Goal: Task Accomplishment & Management: Manage account settings

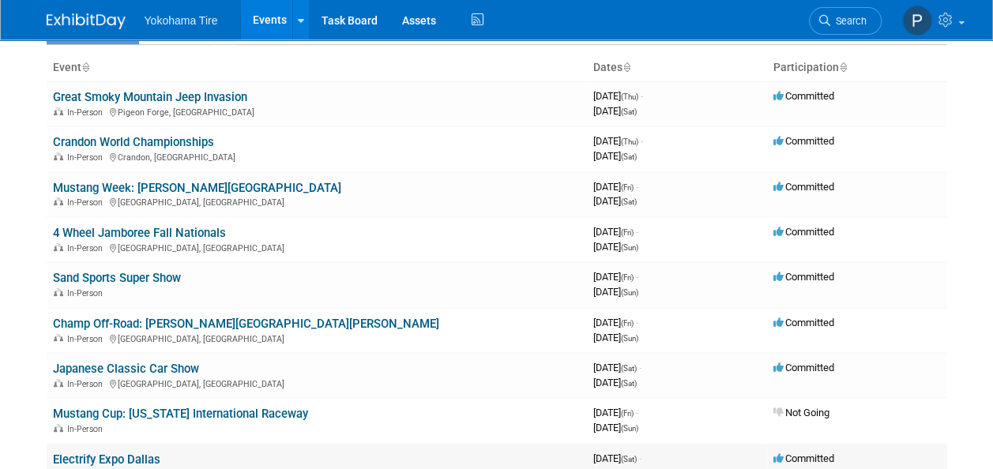
scroll to position [61, 0]
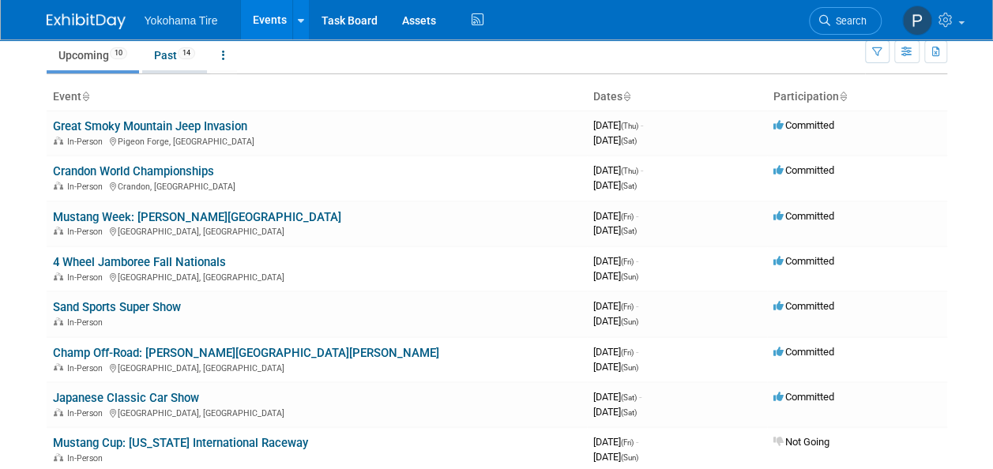
click at [164, 50] on link "Past 14" at bounding box center [174, 55] width 65 height 30
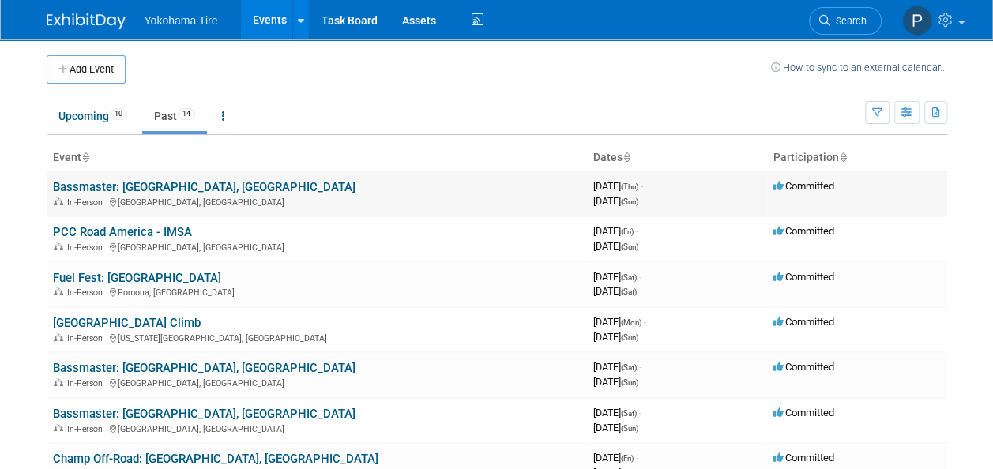
click at [144, 183] on link "Bassmaster: [GEOGRAPHIC_DATA], [GEOGRAPHIC_DATA]" at bounding box center [204, 187] width 303 height 14
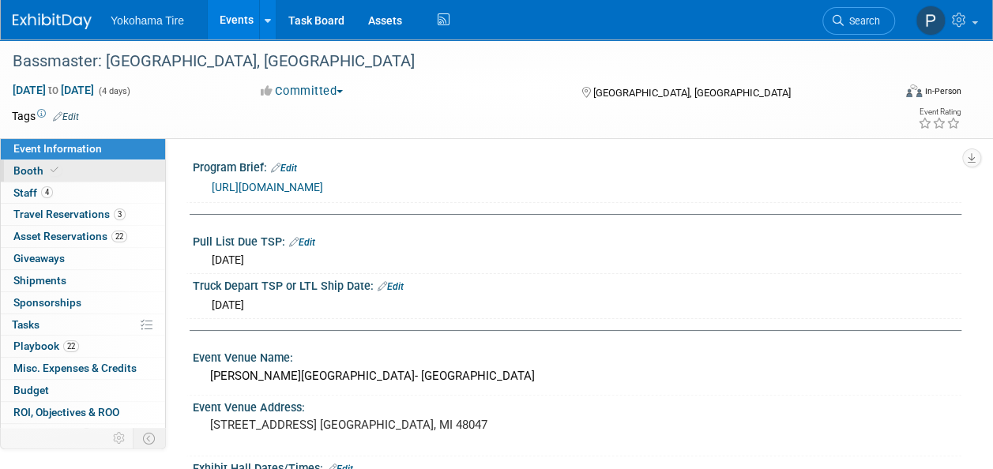
click at [74, 168] on link "Booth" at bounding box center [83, 170] width 164 height 21
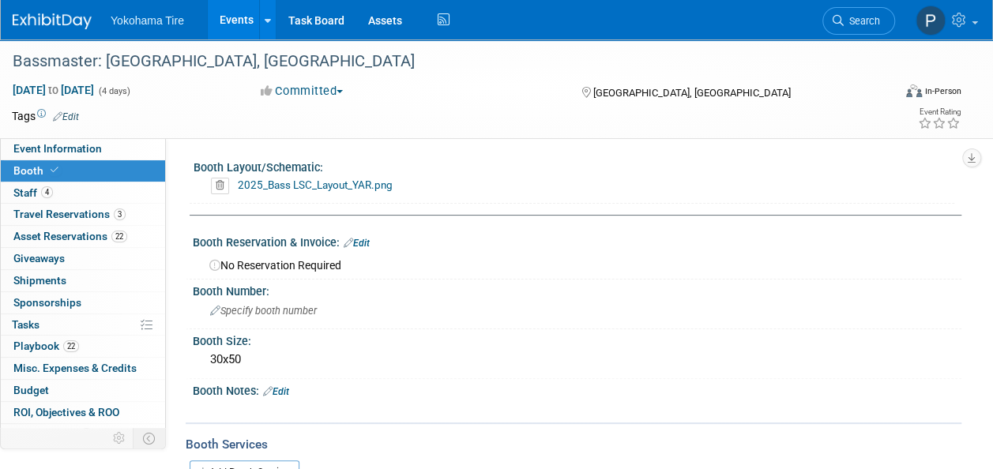
scroll to position [209, 0]
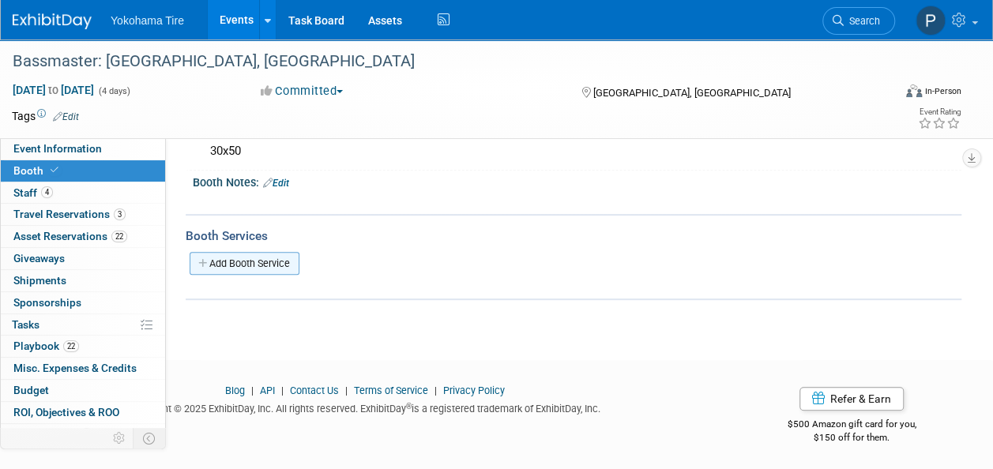
click at [258, 253] on link "Add Booth Service" at bounding box center [245, 263] width 110 height 23
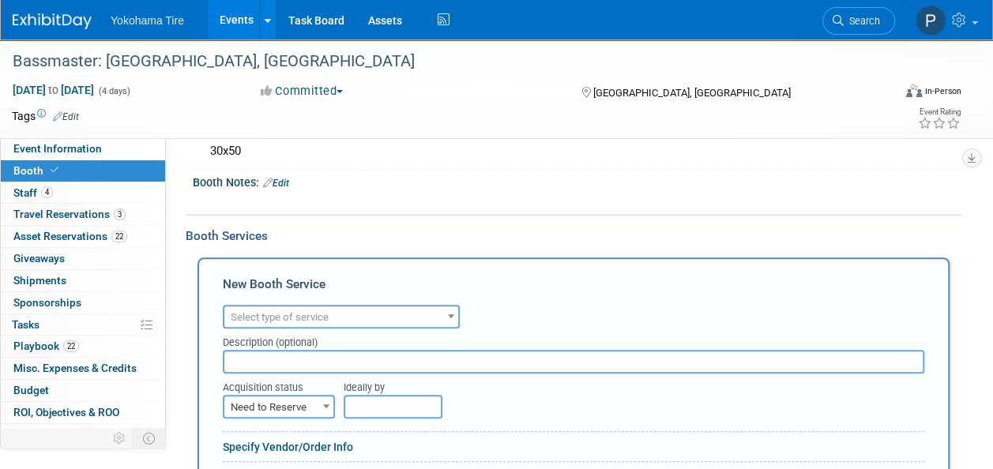
scroll to position [0, 0]
click at [278, 302] on div "Audio / Video Carpet / Flooring Catering / Food / Beverage Floral / Decorative …" at bounding box center [574, 315] width 702 height 28
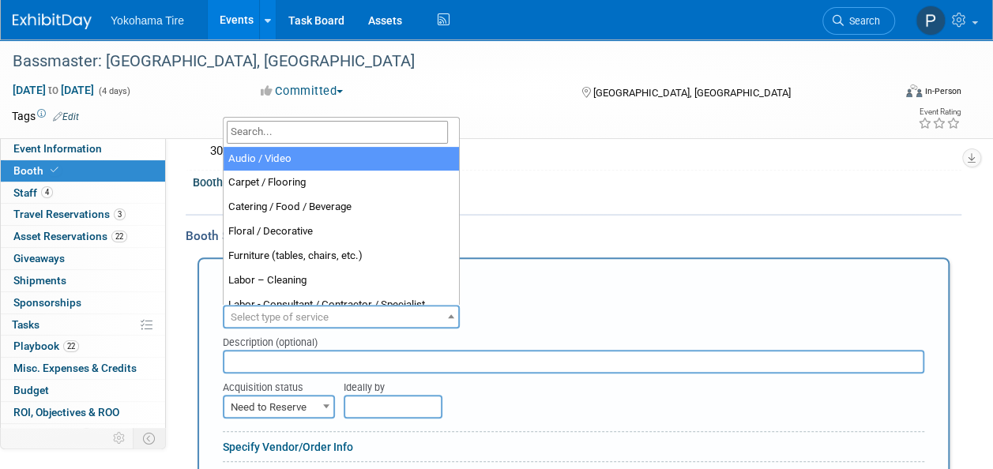
click at [281, 307] on span "Select type of service" at bounding box center [341, 318] width 234 height 22
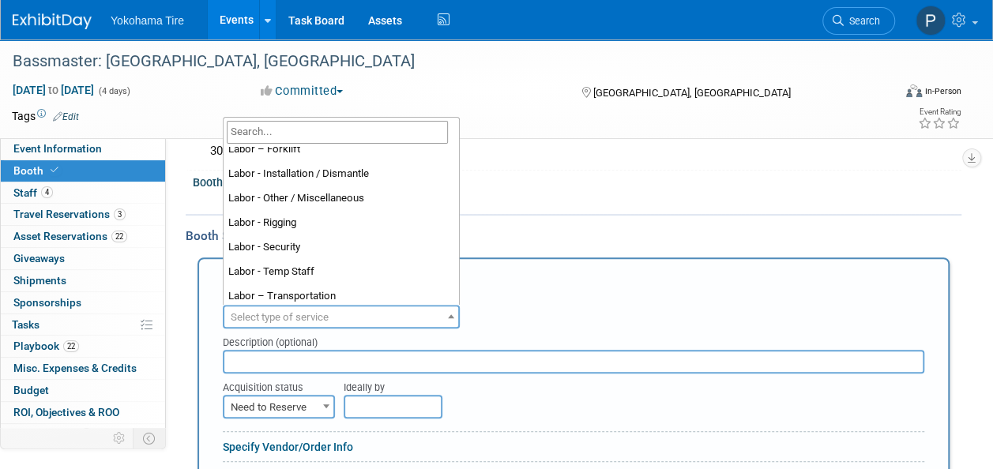
scroll to position [184, 0]
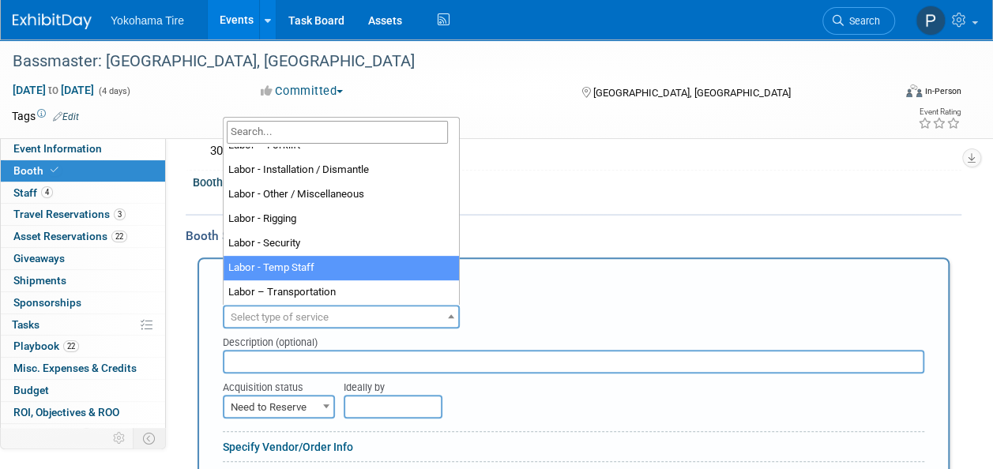
select select "21"
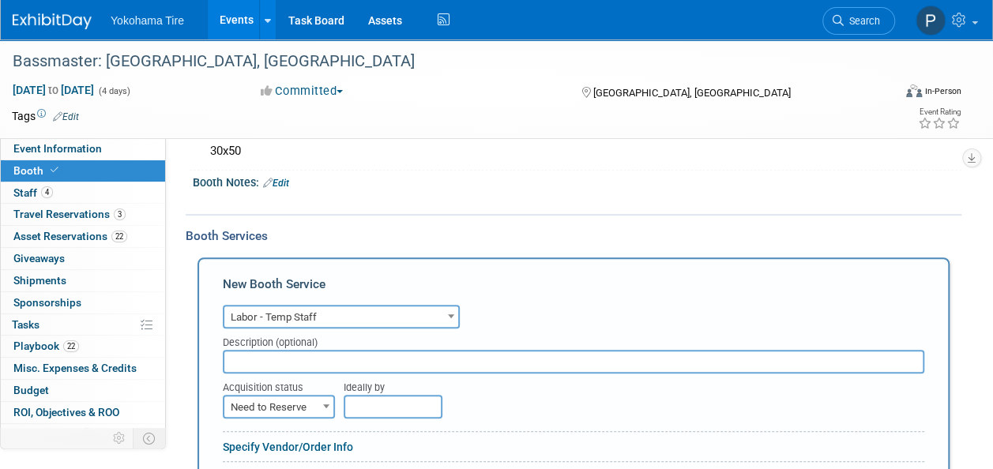
scroll to position [387, 0]
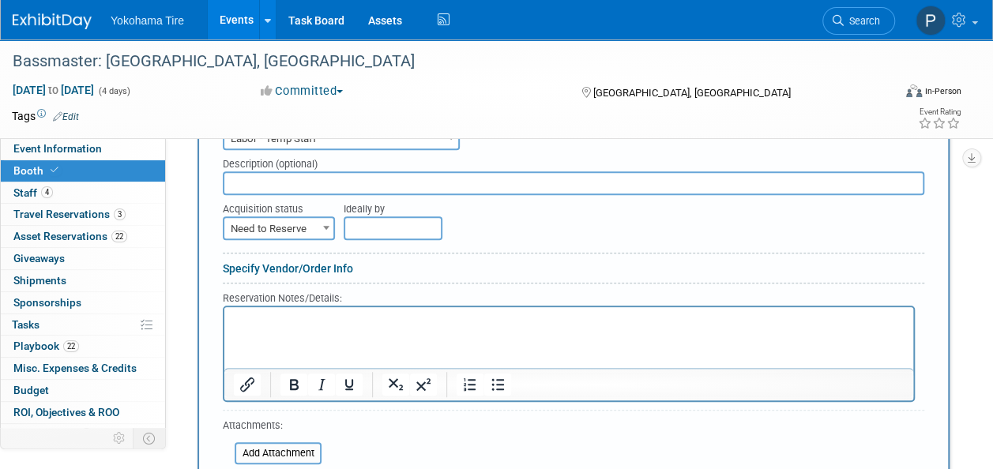
click at [292, 234] on span "Need to Reserve" at bounding box center [278, 229] width 109 height 22
select select "2"
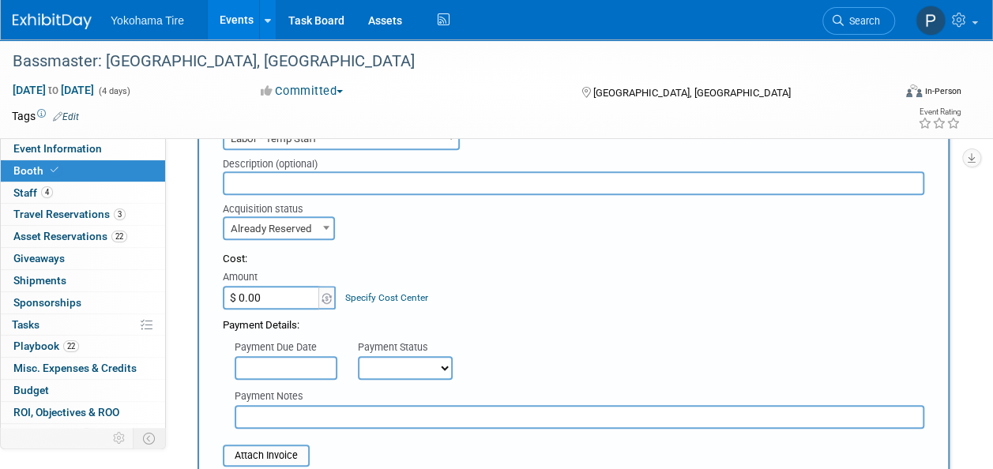
click at [272, 307] on input "$ 0.00" at bounding box center [272, 298] width 99 height 24
type input "$ 2,400.59"
click at [276, 453] on input "file" at bounding box center [214, 455] width 188 height 19
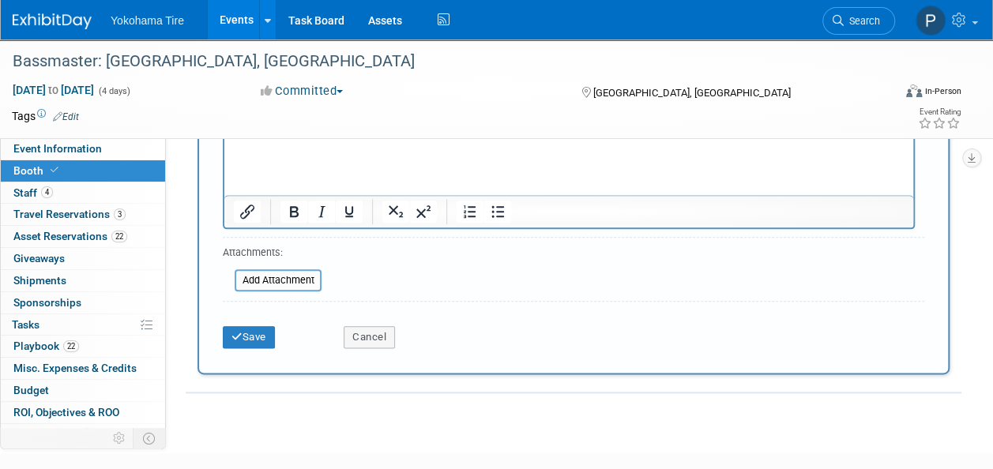
scroll to position [787, 0]
click at [253, 332] on button "Save" at bounding box center [249, 337] width 52 height 22
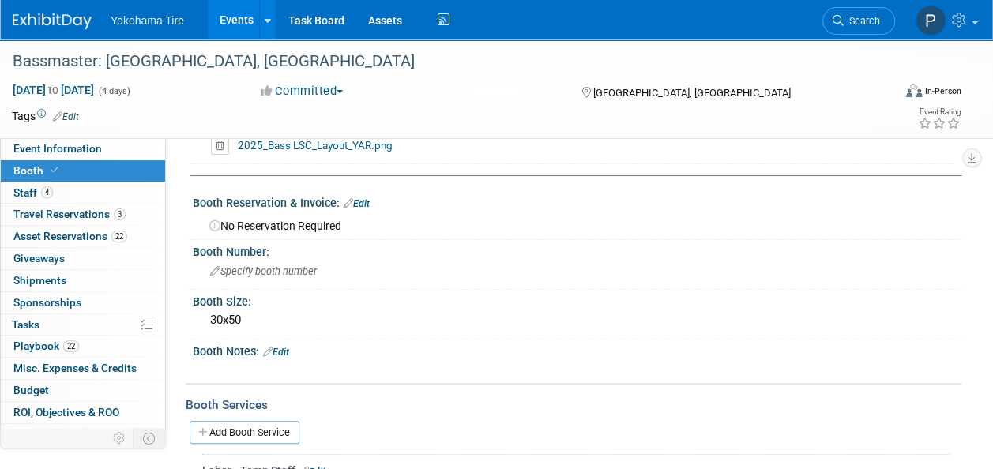
scroll to position [0, 0]
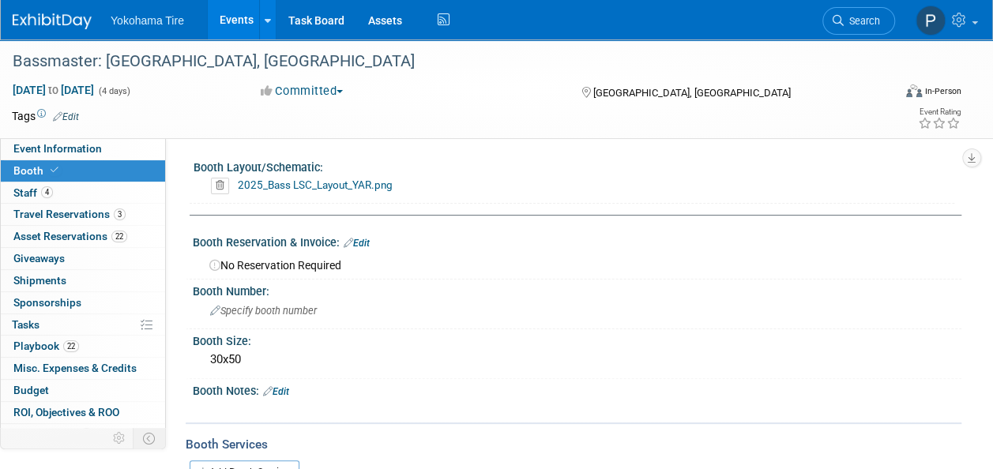
click at [144, 25] on span "Yokohama Tire" at bounding box center [147, 20] width 73 height 13
click at [316, 14] on link "Task Board" at bounding box center [317, 20] width 80 height 40
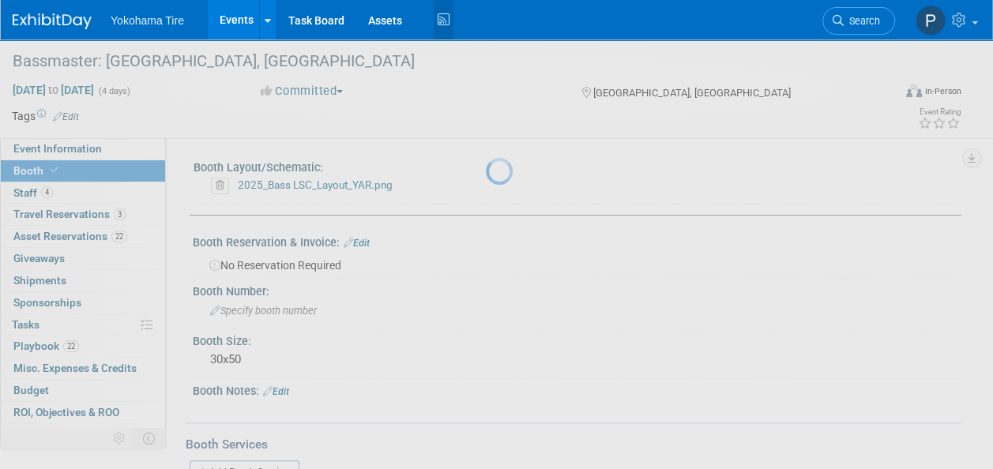
click at [446, 21] on icon at bounding box center [444, 20] width 20 height 24
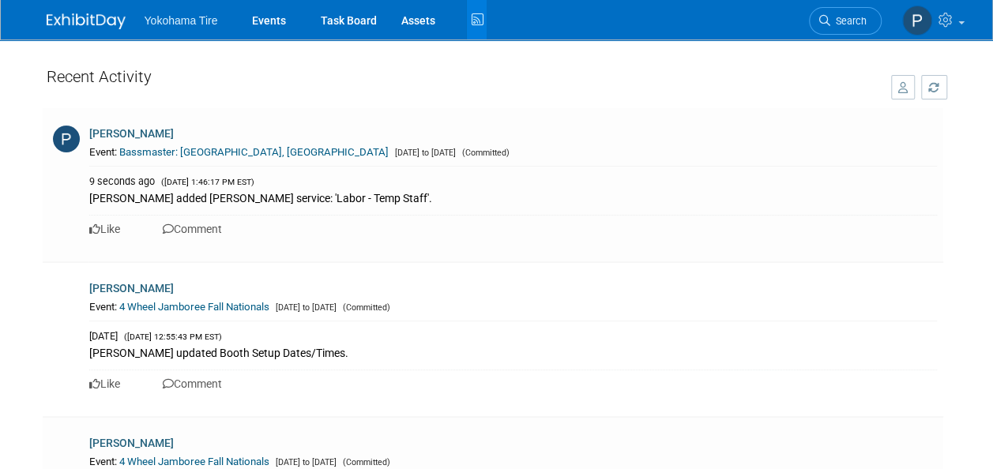
click at [77, 21] on img at bounding box center [86, 21] width 79 height 16
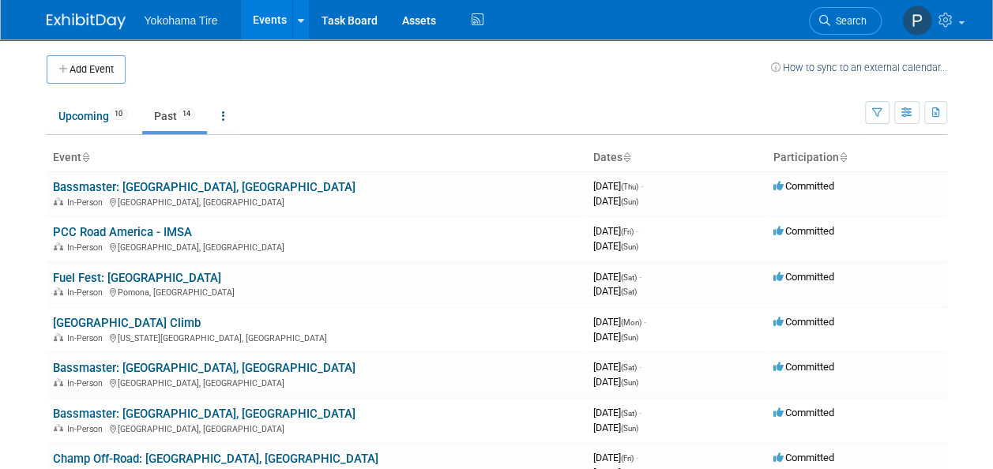
click at [485, 17] on div "Yokohama Tire Events Add Event Bulk Upload Events Shareable Event Boards Recent…" at bounding box center [497, 20] width 901 height 40
click at [473, 22] on icon at bounding box center [477, 20] width 20 height 24
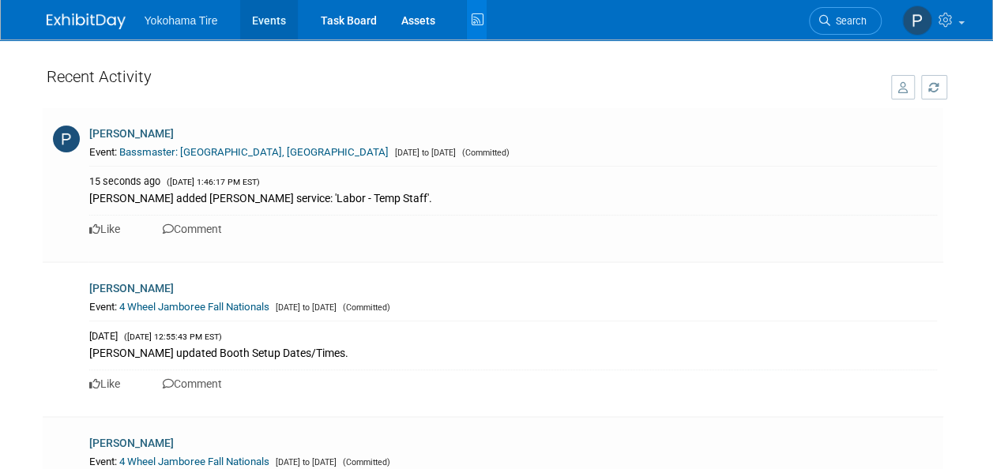
click at [282, 25] on link "Events" at bounding box center [269, 20] width 58 height 40
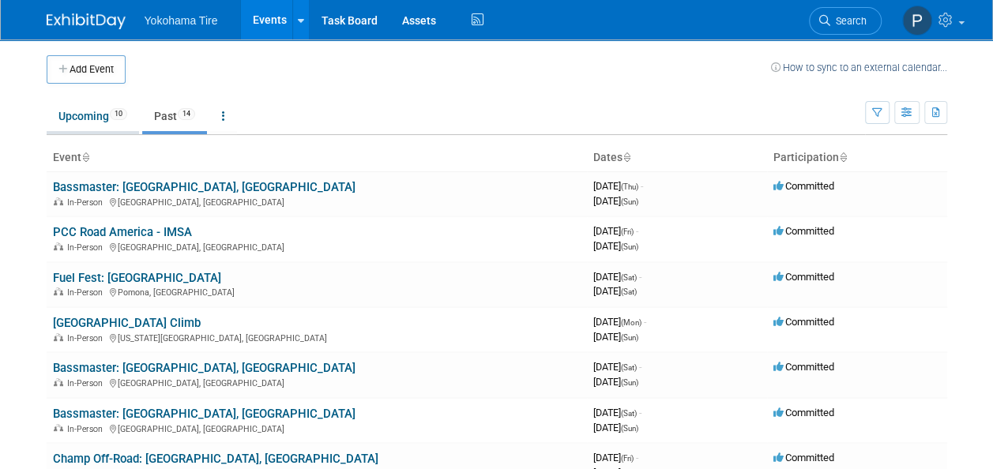
click at [96, 125] on link "Upcoming 10" at bounding box center [93, 116] width 92 height 30
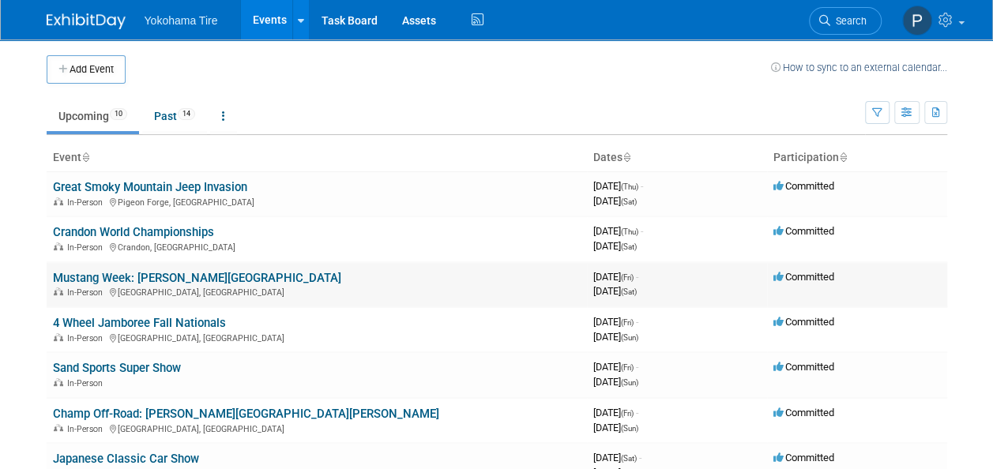
click at [152, 274] on link "Mustang Week: [PERSON_NAME][GEOGRAPHIC_DATA]" at bounding box center [197, 278] width 288 height 14
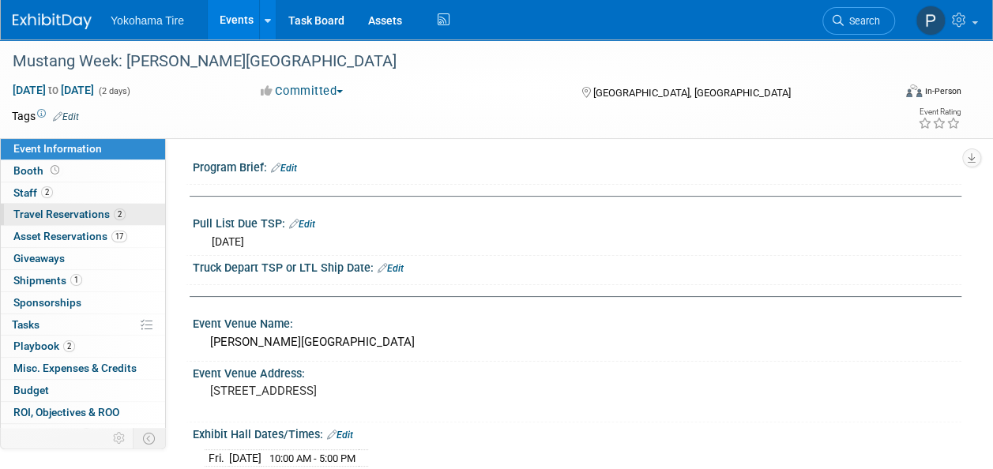
click at [102, 215] on span "Travel Reservations 2" at bounding box center [69, 214] width 112 height 13
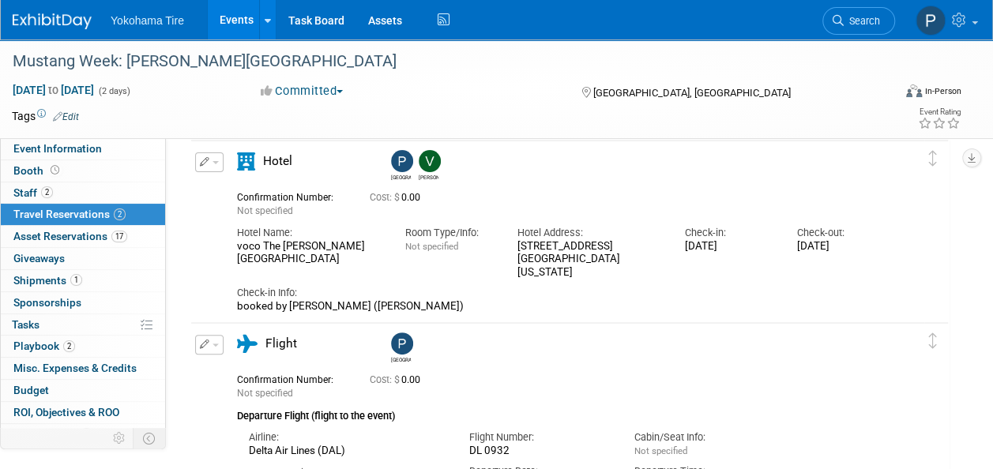
scroll to position [68, 0]
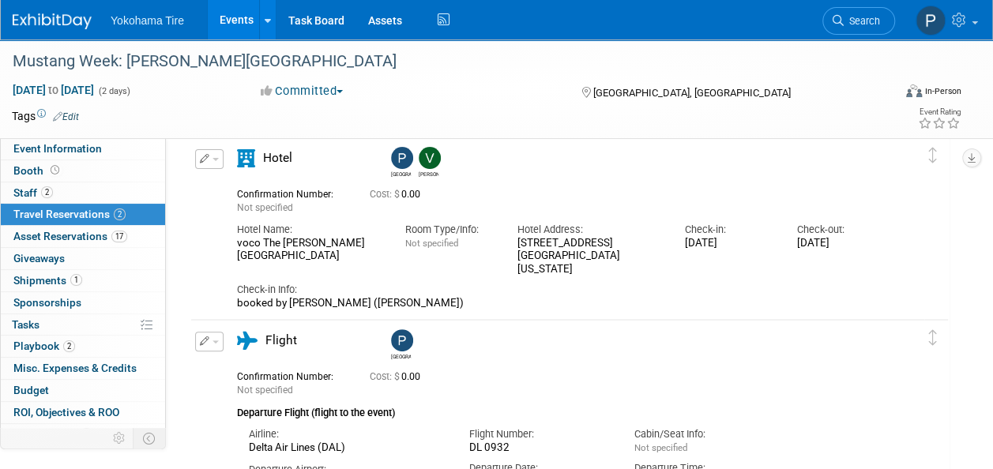
drag, startPoint x: 525, startPoint y: 249, endPoint x: 510, endPoint y: 242, distance: 15.9
click at [510, 242] on div "Hotel Address: 1802 North Ocean Boulevard Myrtle Beach South Carolina 29577" at bounding box center [589, 246] width 168 height 62
copy div "1802 North Ocean Boulevard Myrtle Beach South Carolina 29577"
click at [510, 242] on div "Hotel Address: 1802 North Ocean Boulevard Myrtle Beach South Carolina 29577" at bounding box center [589, 246] width 168 height 62
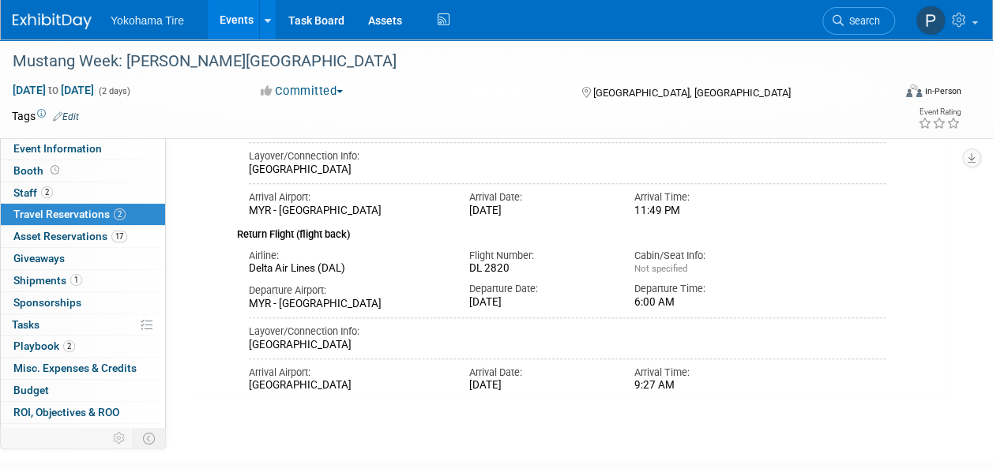
scroll to position [423, 0]
click at [77, 234] on span "Asset Reservations 17" at bounding box center [70, 236] width 114 height 13
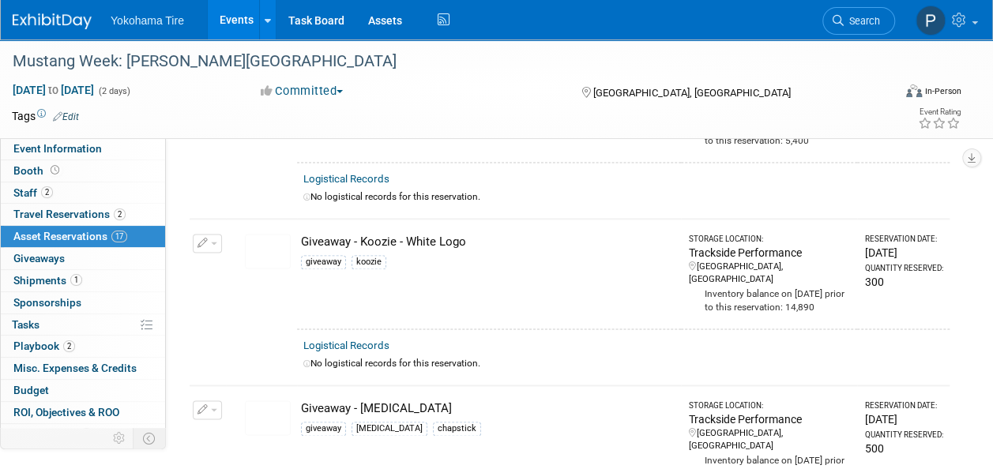
scroll to position [1000, 0]
